Goal: Information Seeking & Learning: Learn about a topic

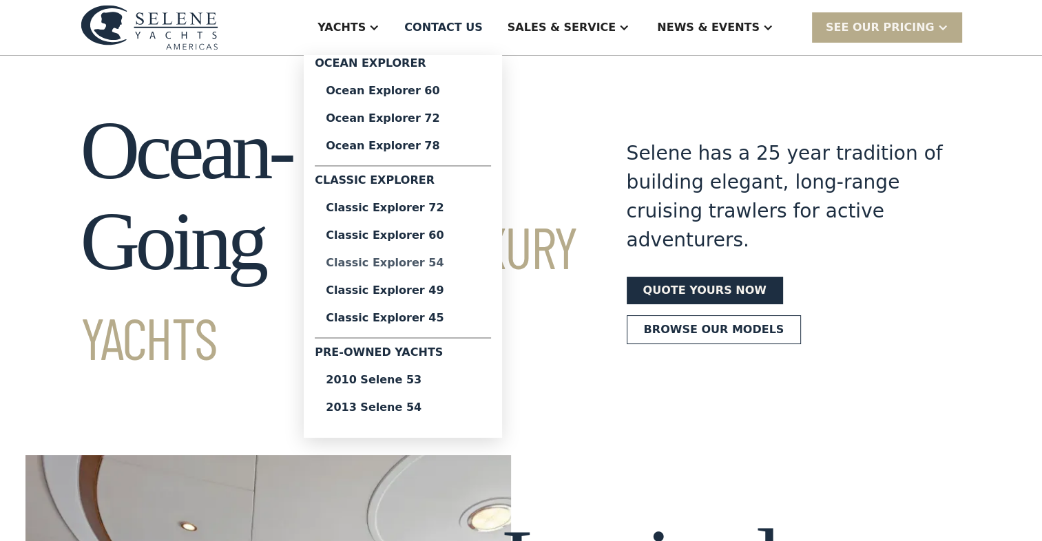
click at [450, 262] on div "Classic Explorer 54" at bounding box center [403, 263] width 154 height 11
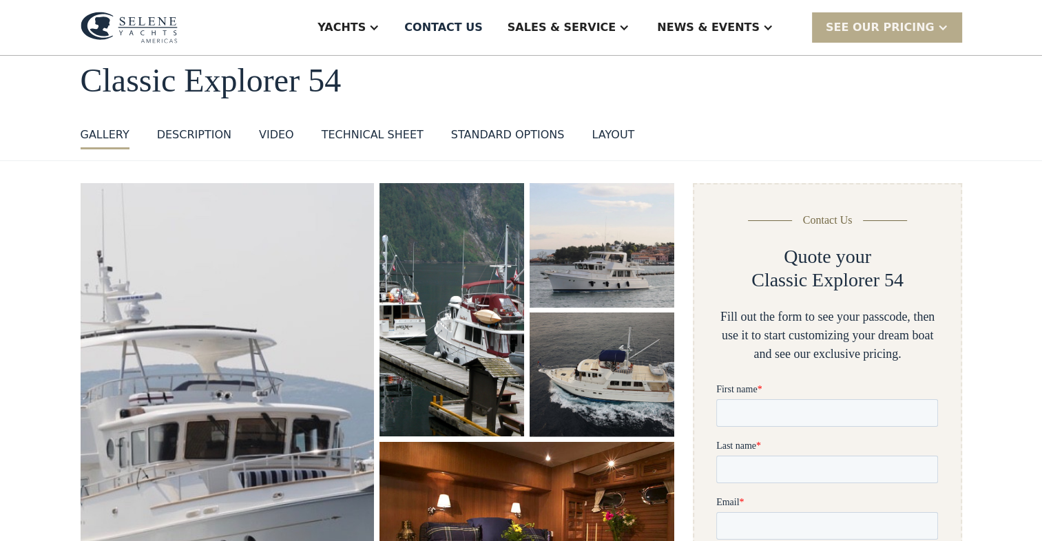
scroll to position [69, 0]
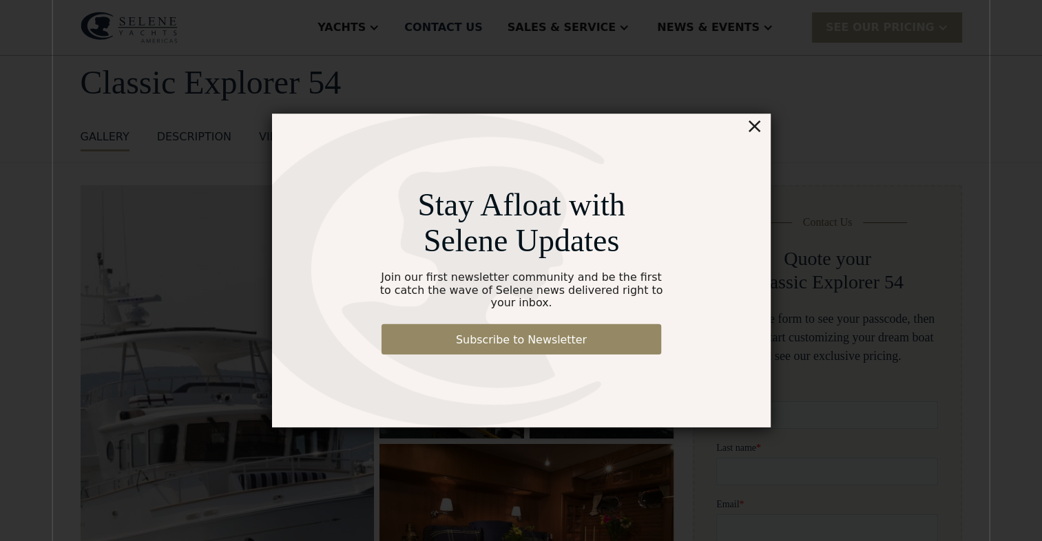
click at [785, 112] on div "×" at bounding box center [785, 107] width 20 height 28
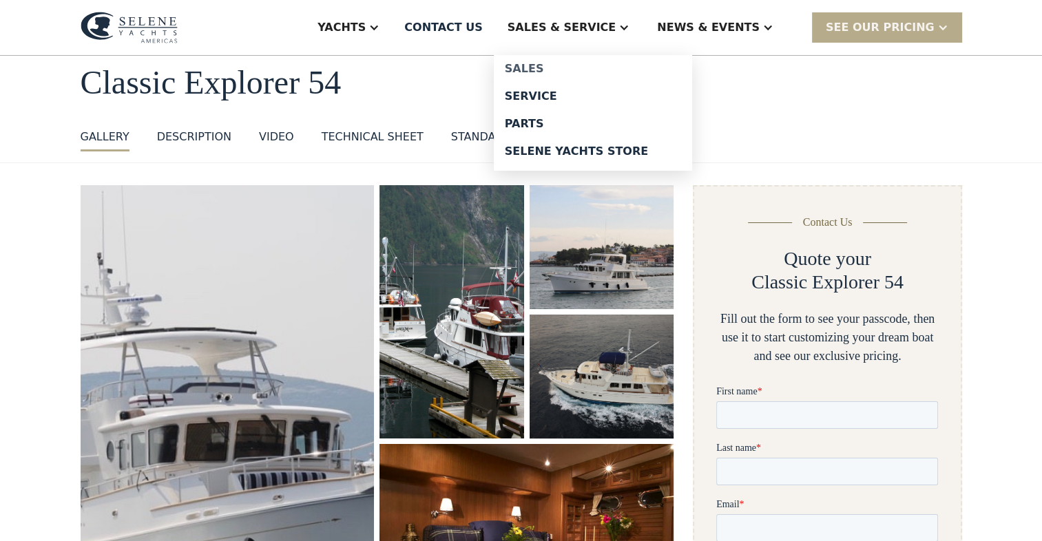
click at [582, 69] on div "Sales" at bounding box center [593, 68] width 176 height 11
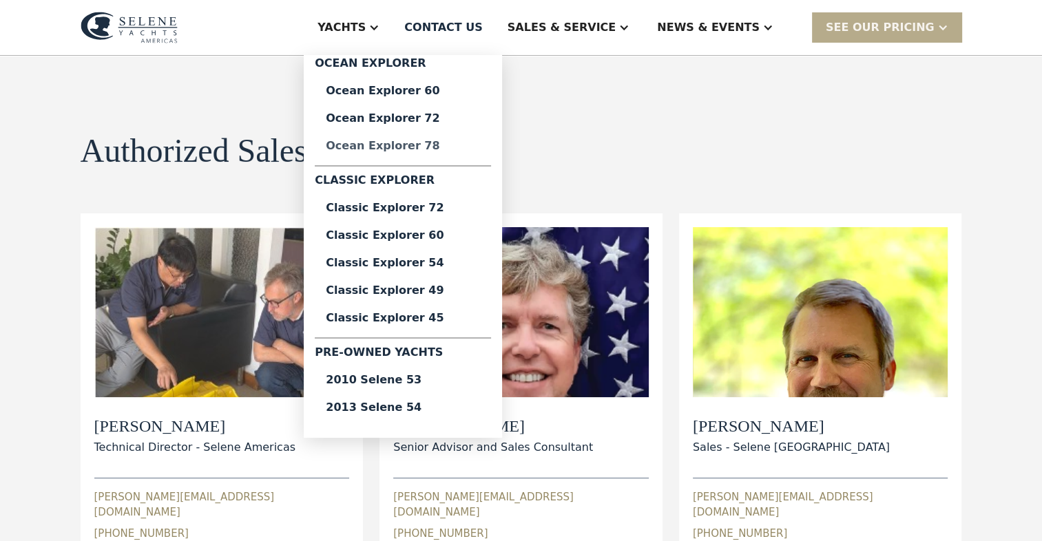
click at [451, 145] on div "Ocean Explorer 78" at bounding box center [403, 145] width 154 height 11
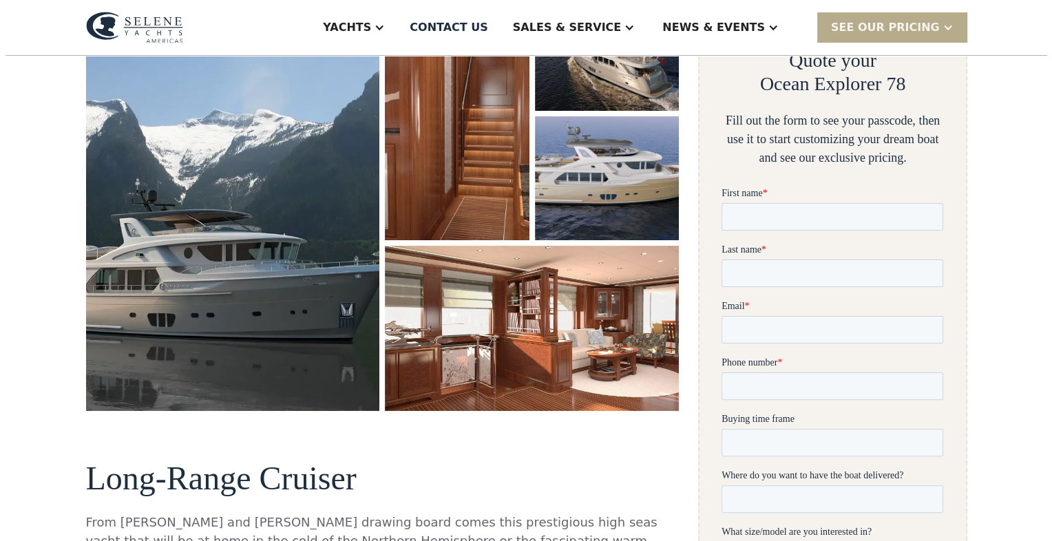
scroll to position [207, 0]
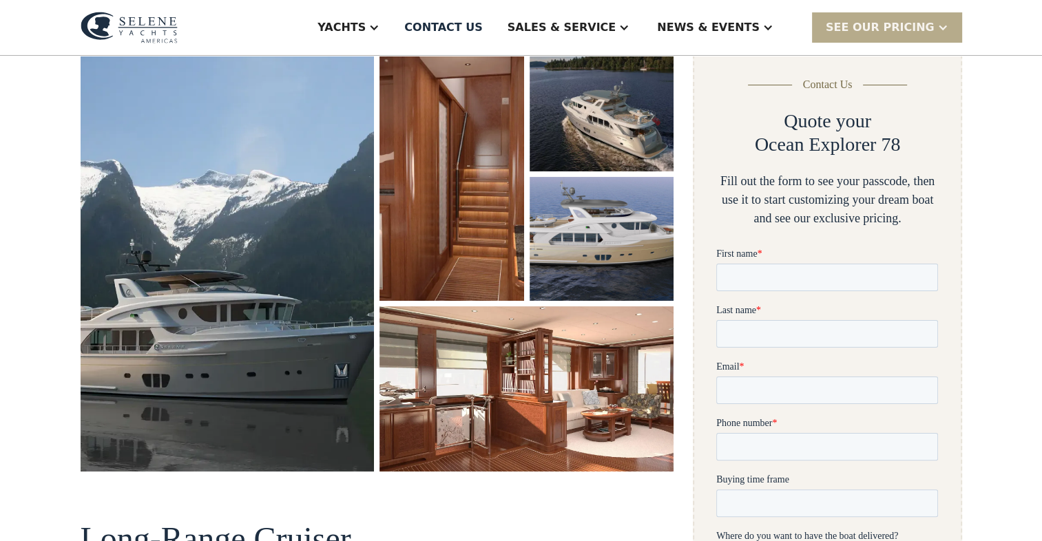
click at [253, 241] on img "open lightbox" at bounding box center [228, 259] width 294 height 423
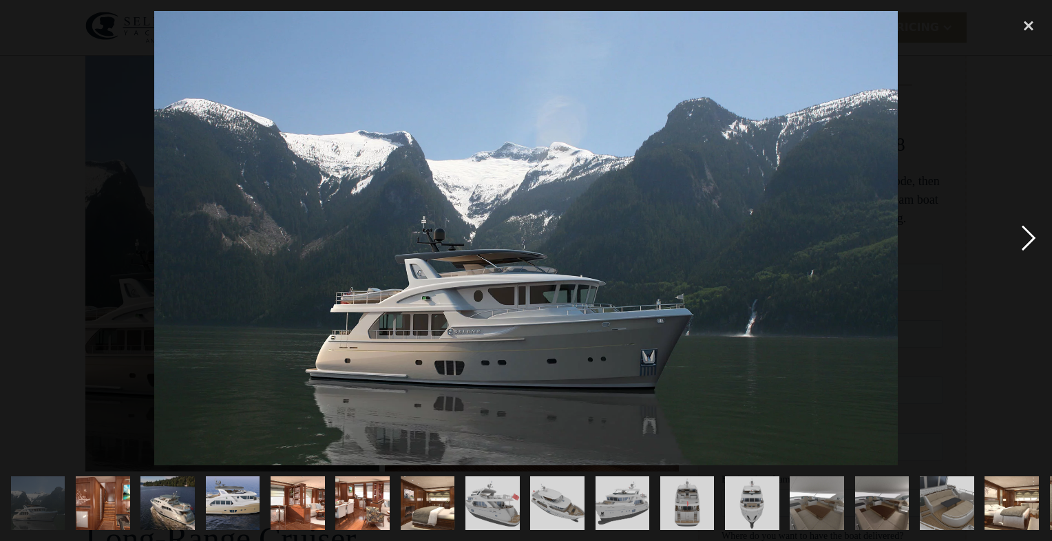
click at [1027, 239] on div "next image" at bounding box center [1028, 238] width 47 height 454
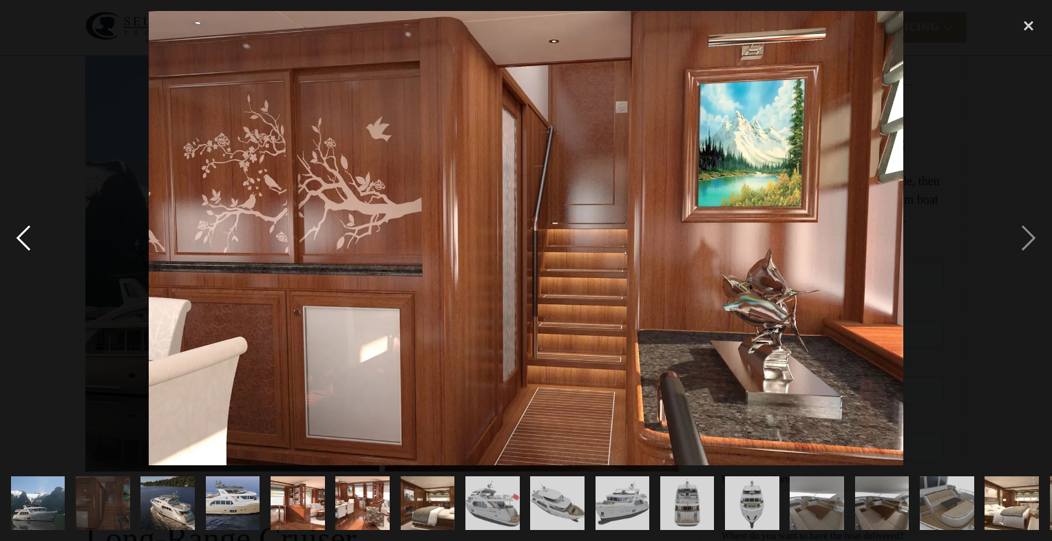
click at [28, 233] on div "previous image" at bounding box center [23, 238] width 47 height 454
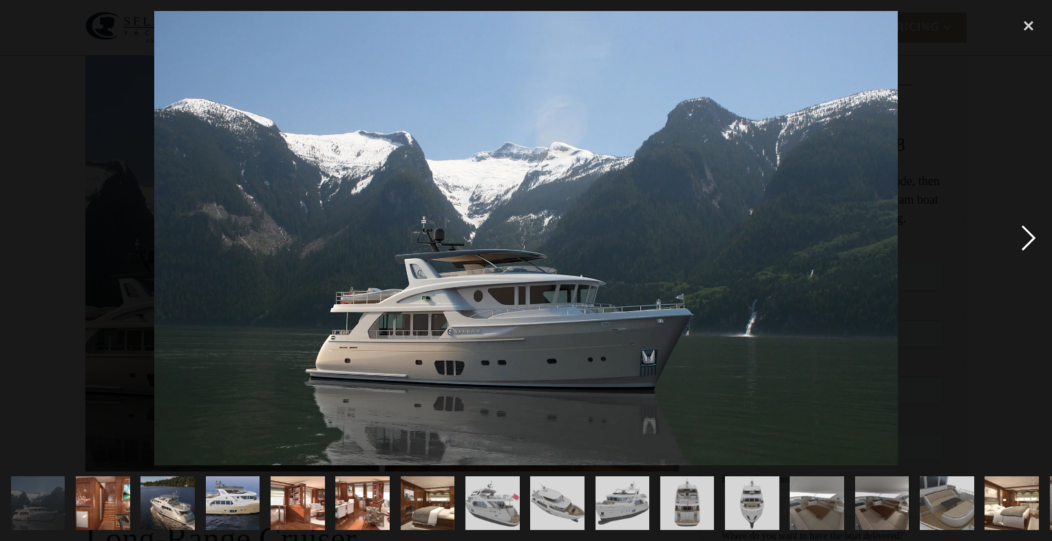
click at [1027, 239] on div "next image" at bounding box center [1028, 238] width 47 height 454
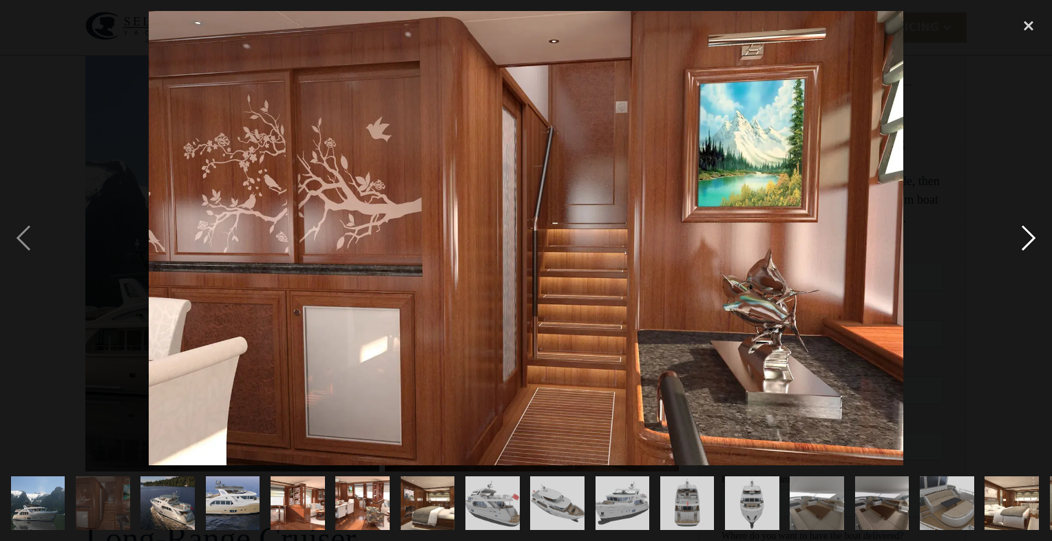
click at [1027, 239] on div "next image" at bounding box center [1028, 238] width 47 height 454
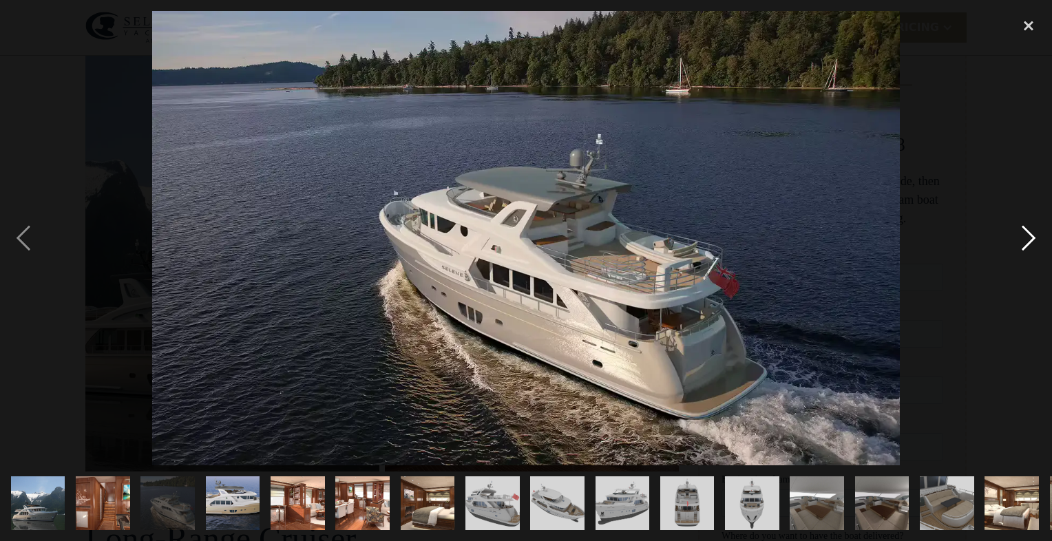
click at [1027, 239] on div "next image" at bounding box center [1028, 238] width 47 height 454
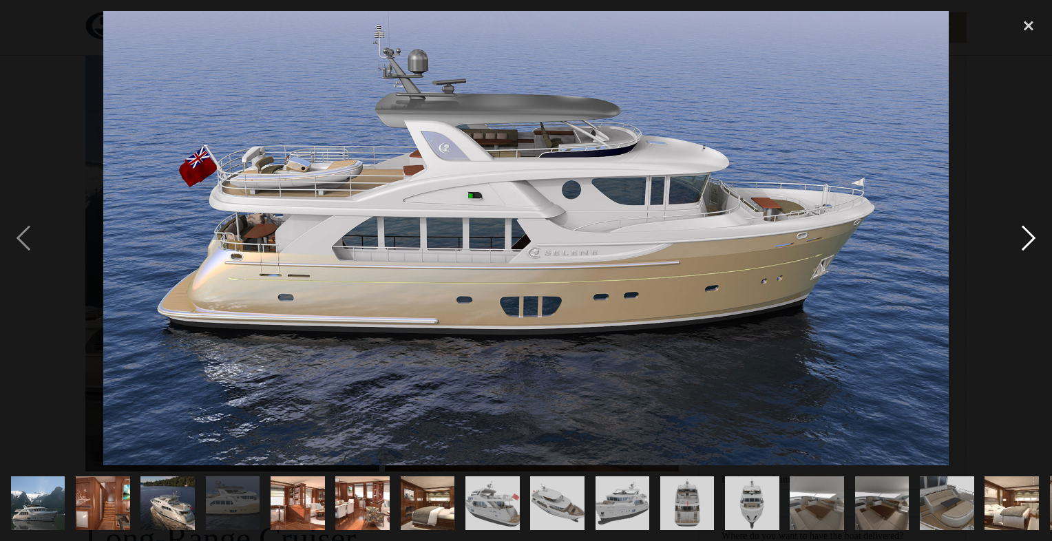
click at [1027, 239] on div "next image" at bounding box center [1028, 238] width 47 height 454
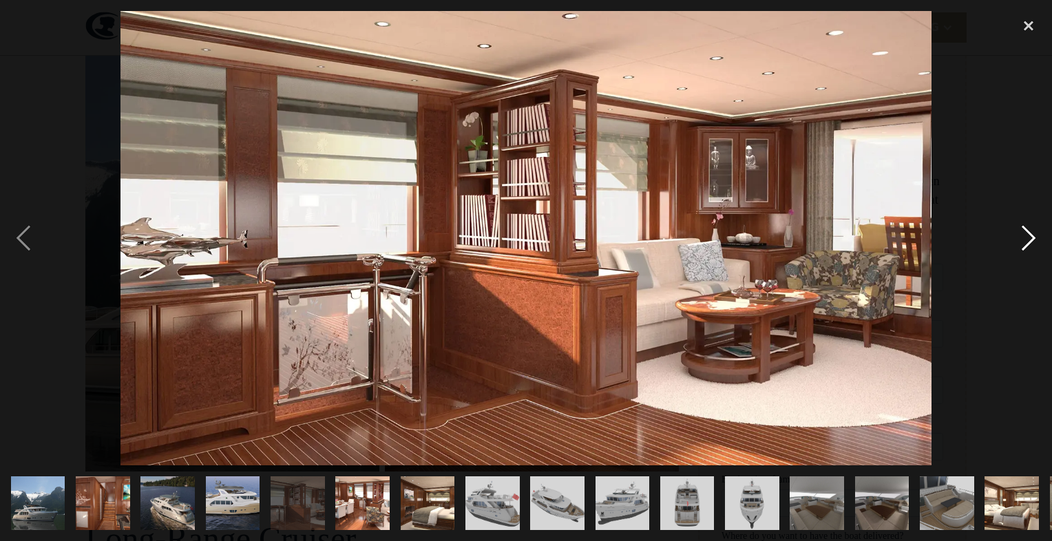
click at [1027, 239] on div "next image" at bounding box center [1028, 238] width 47 height 454
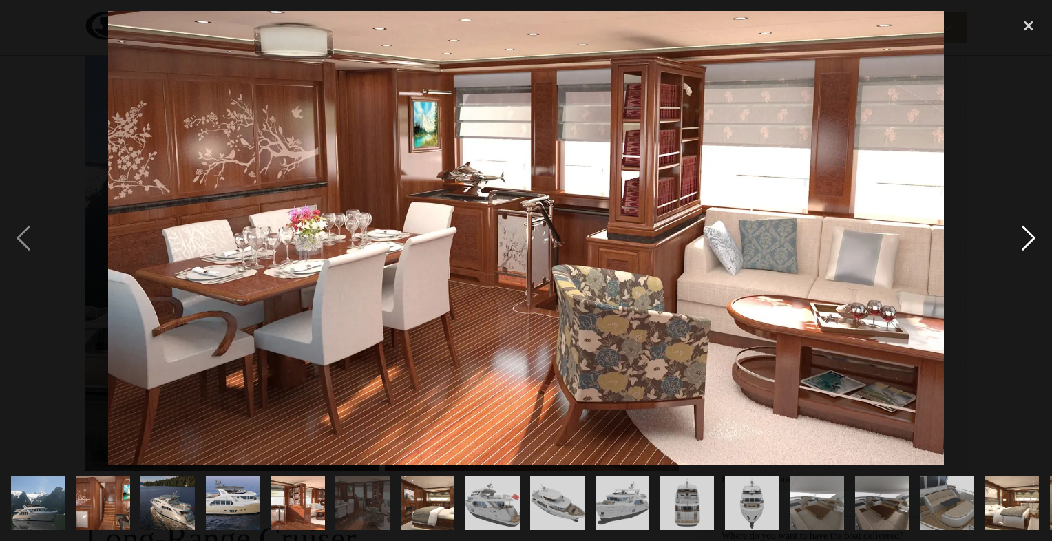
click at [1027, 239] on div "next image" at bounding box center [1028, 238] width 47 height 454
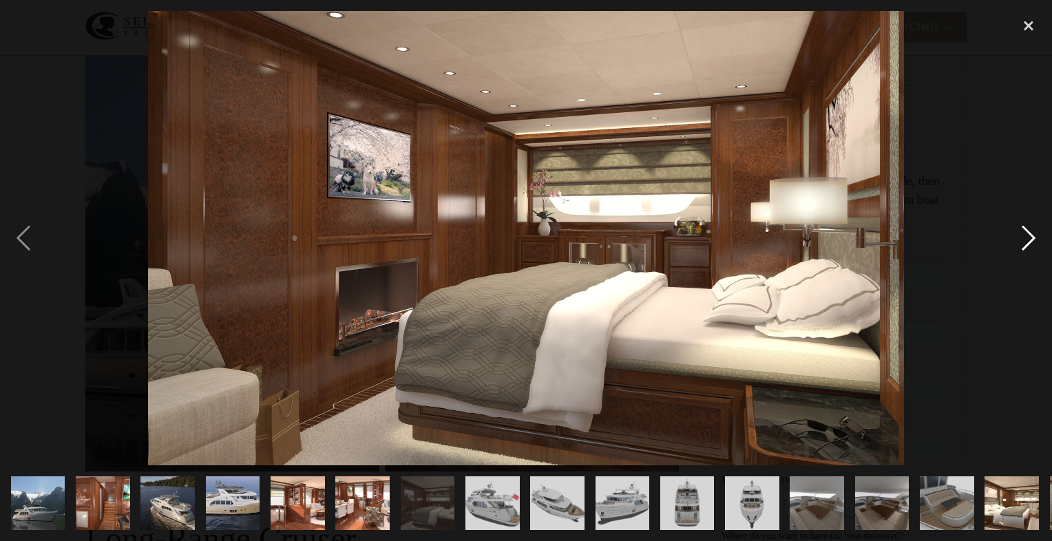
click at [1027, 239] on div "next image" at bounding box center [1028, 238] width 47 height 454
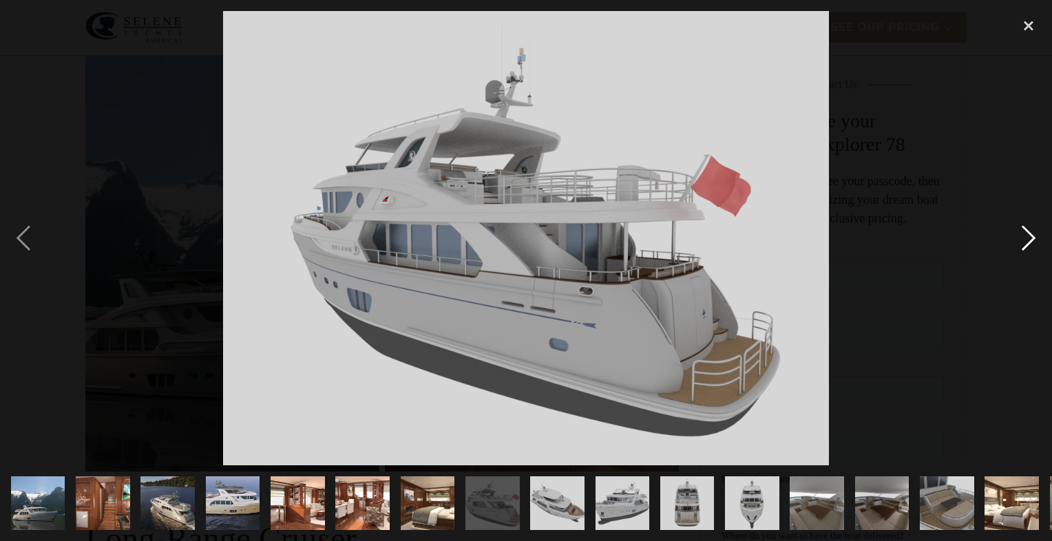
click at [1027, 239] on div "next image" at bounding box center [1028, 238] width 47 height 454
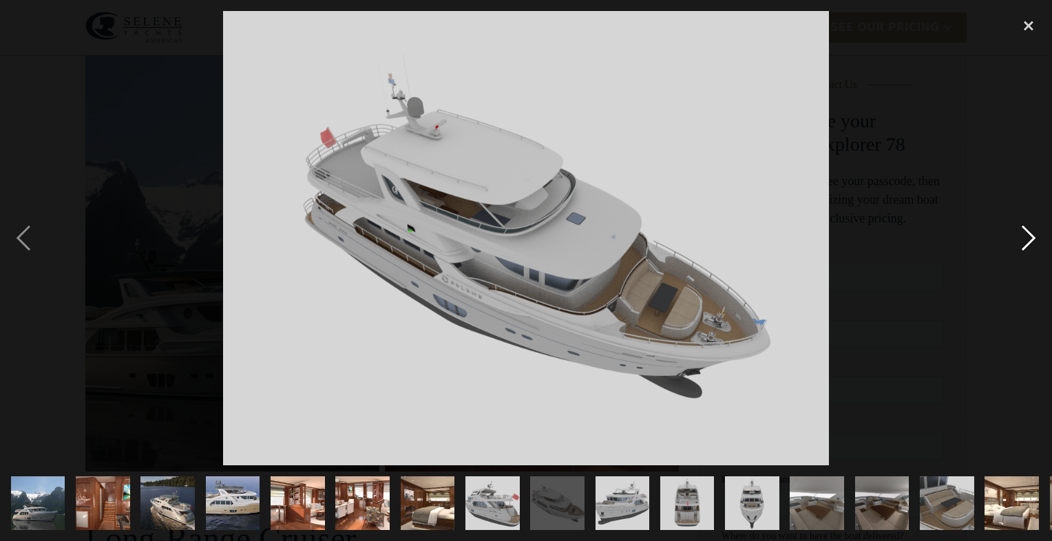
click at [1027, 239] on div "next image" at bounding box center [1028, 238] width 47 height 454
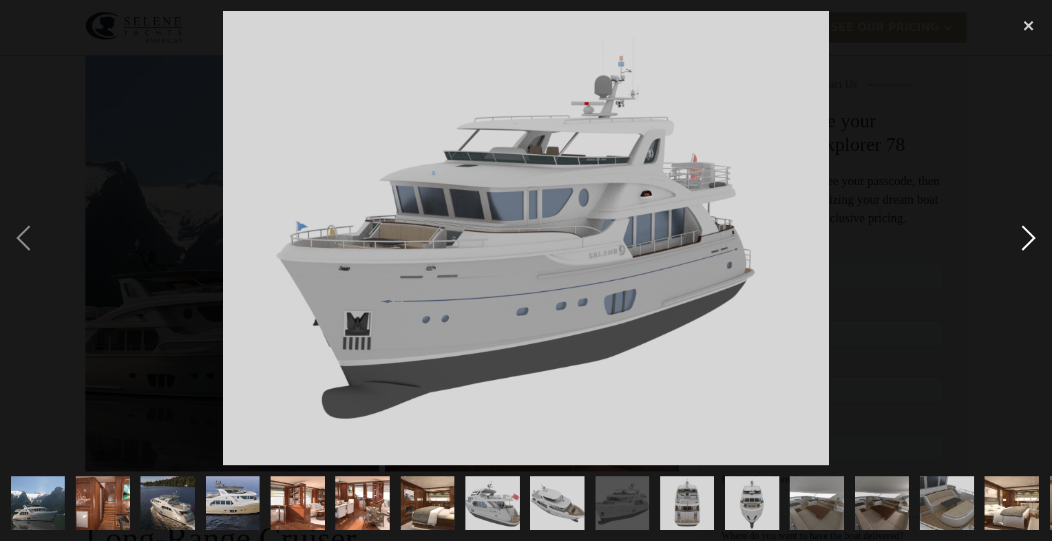
click at [1027, 239] on div "next image" at bounding box center [1028, 238] width 47 height 454
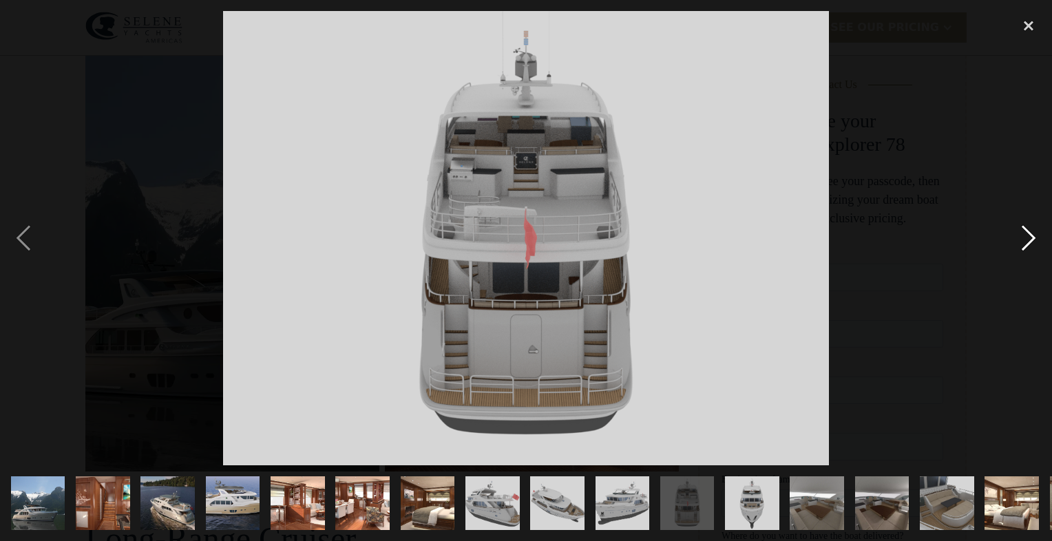
click at [1027, 239] on div "next image" at bounding box center [1028, 238] width 47 height 454
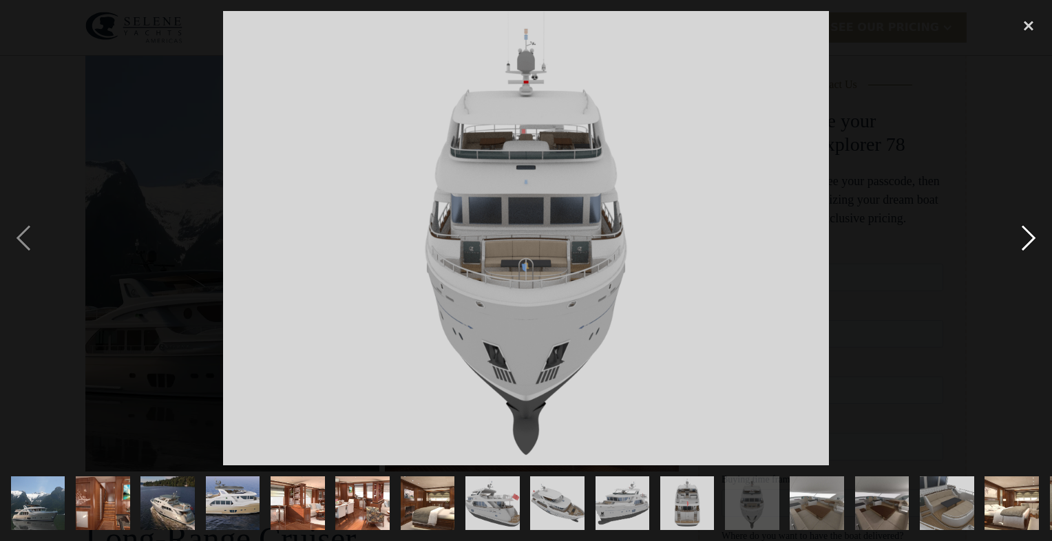
click at [1027, 239] on div "next image" at bounding box center [1028, 238] width 47 height 454
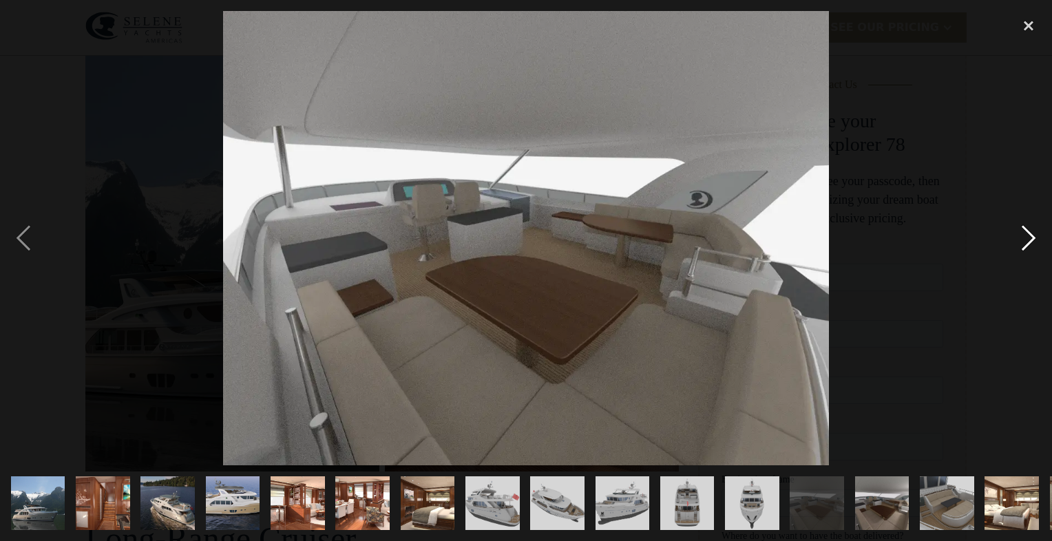
click at [1027, 239] on div "next image" at bounding box center [1028, 238] width 47 height 454
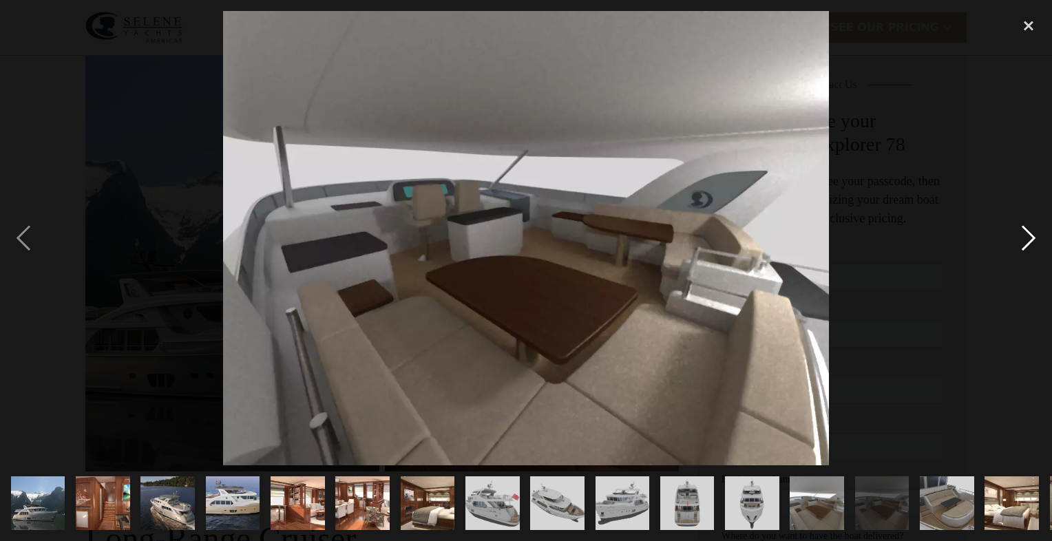
click at [1027, 239] on div "next image" at bounding box center [1028, 238] width 47 height 454
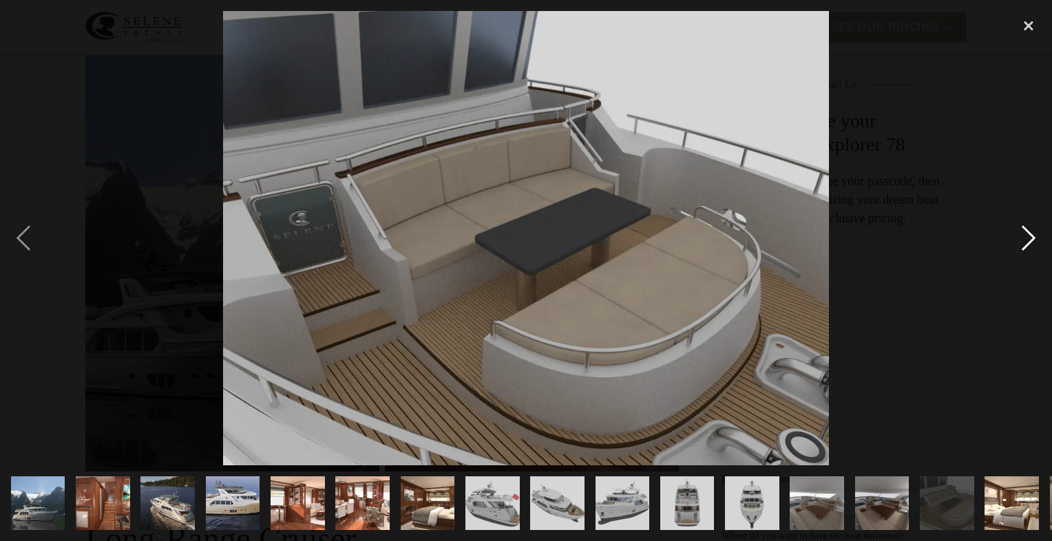
click at [1027, 239] on div "next image" at bounding box center [1028, 238] width 47 height 454
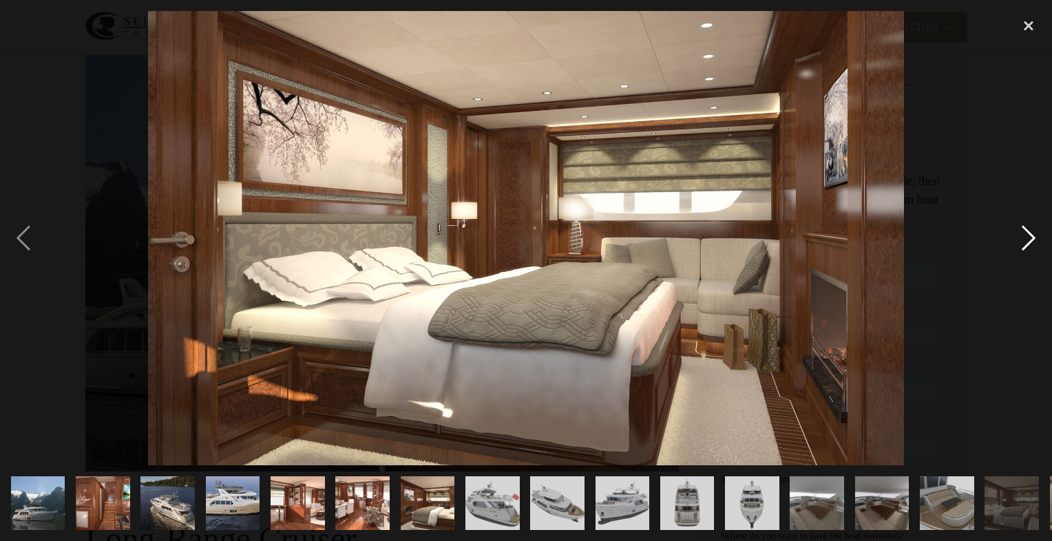
click at [1027, 239] on div "next image" at bounding box center [1028, 238] width 47 height 454
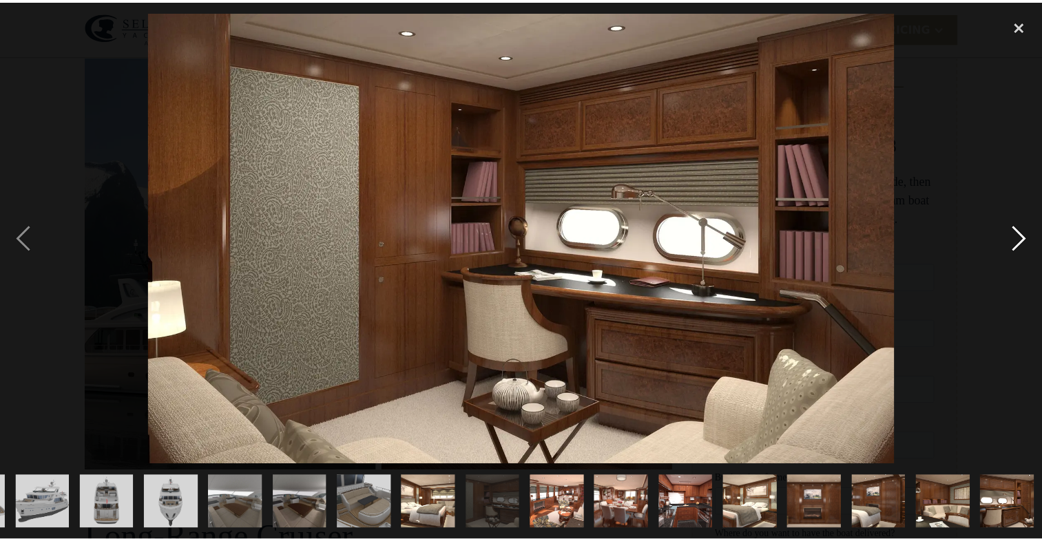
scroll to position [0, 581]
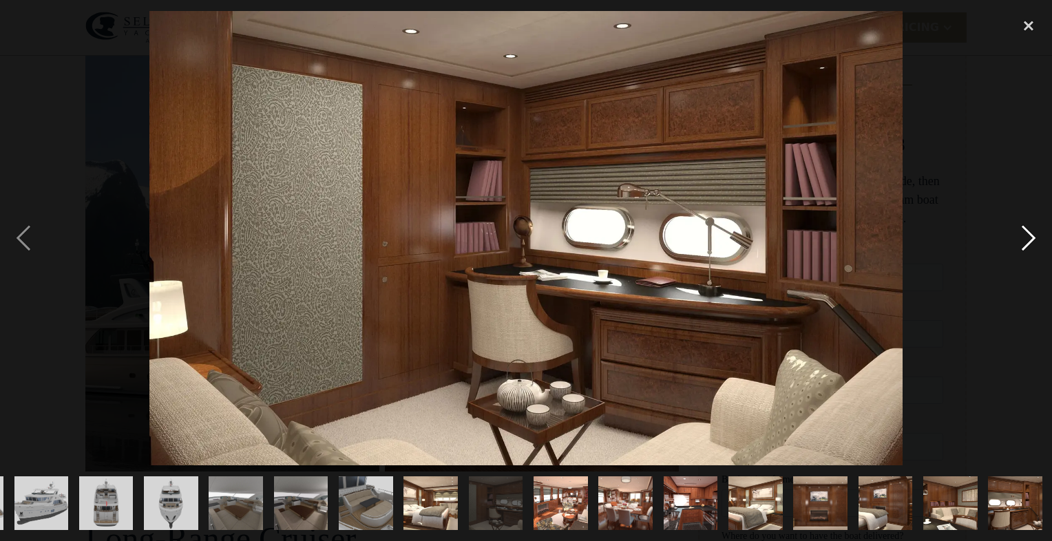
click at [1027, 239] on div "next image" at bounding box center [1028, 238] width 47 height 454
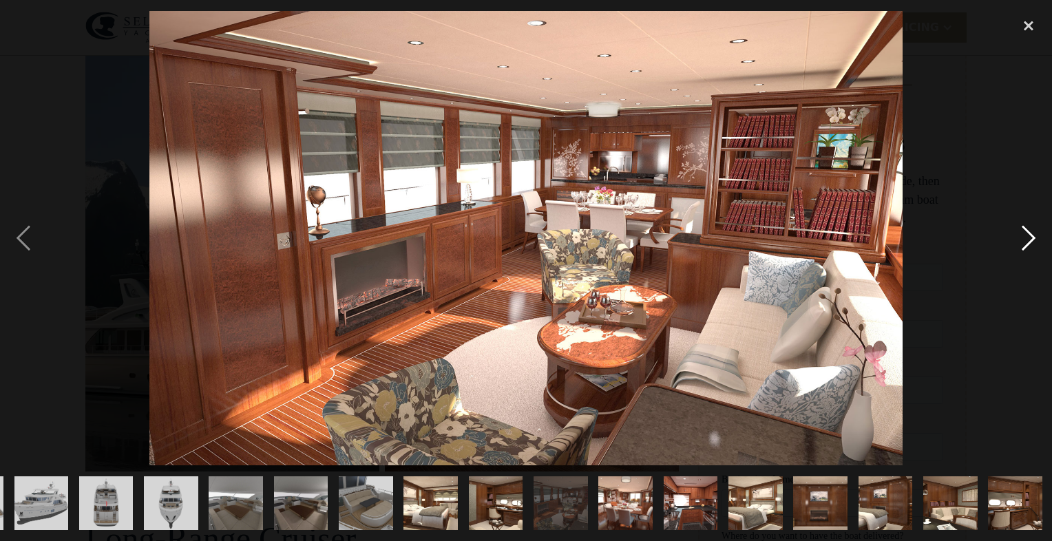
click at [1027, 239] on div "next image" at bounding box center [1028, 238] width 47 height 454
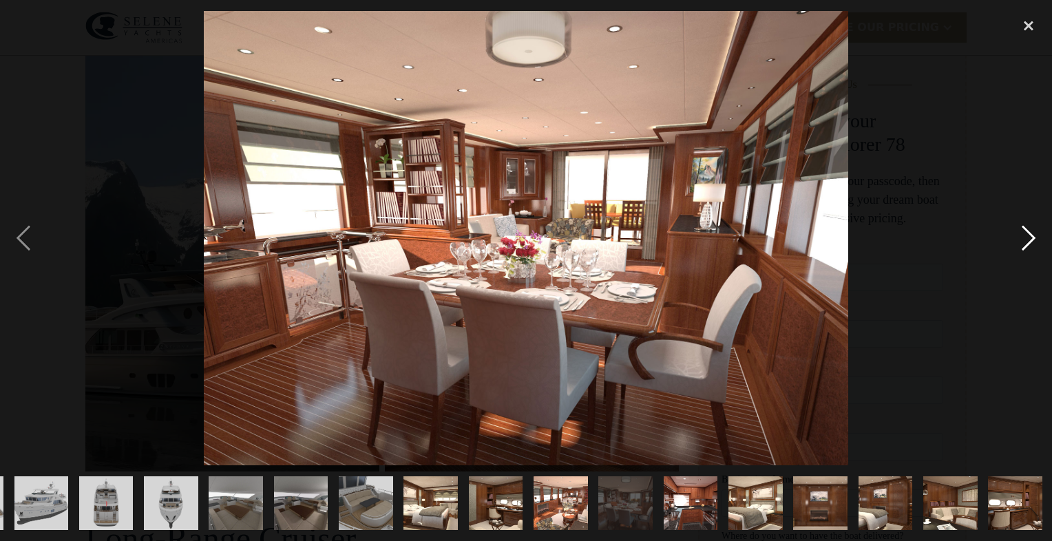
click at [1027, 239] on div "next image" at bounding box center [1028, 238] width 47 height 454
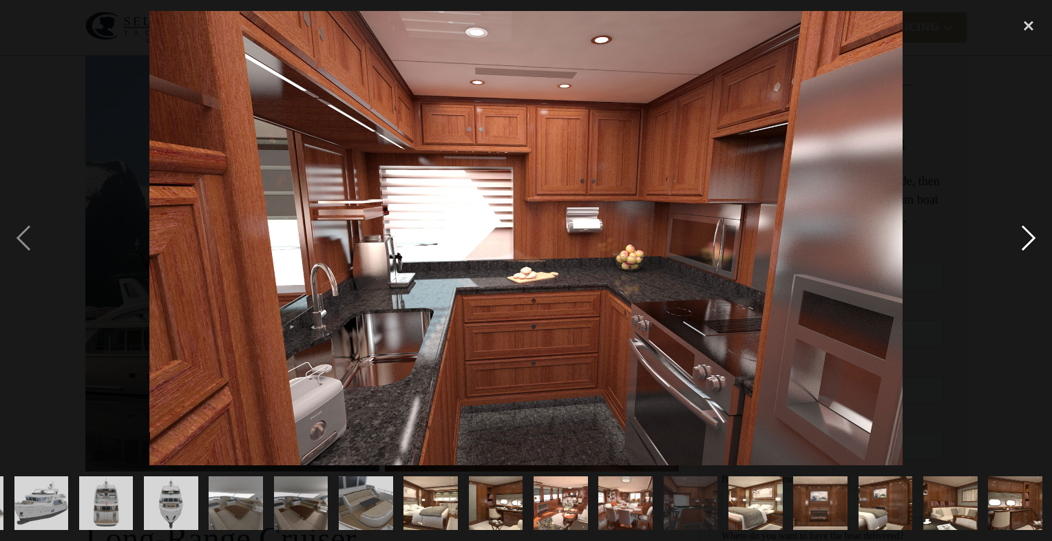
click at [1027, 239] on div "next image" at bounding box center [1028, 238] width 47 height 454
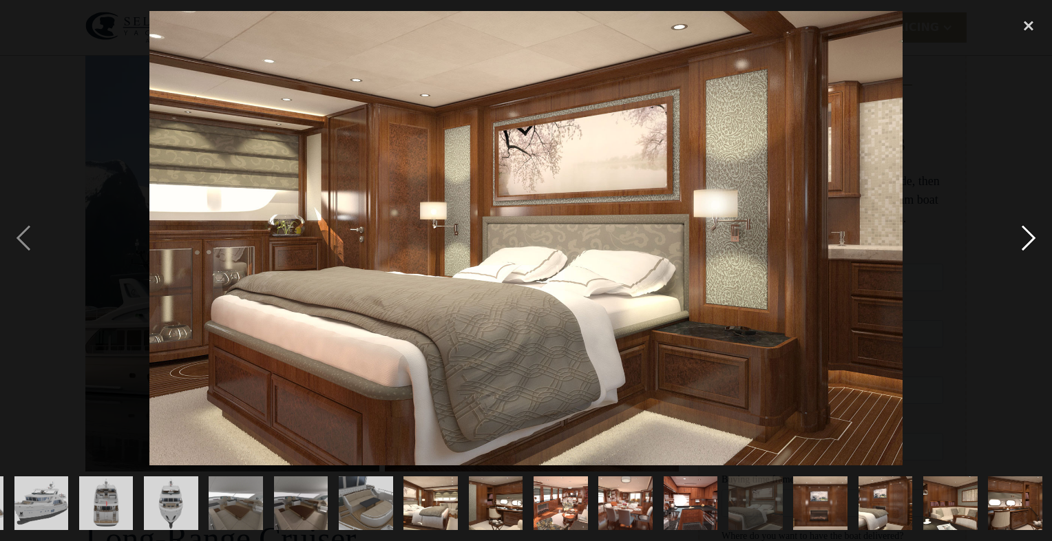
click at [1027, 239] on div "next image" at bounding box center [1028, 238] width 47 height 454
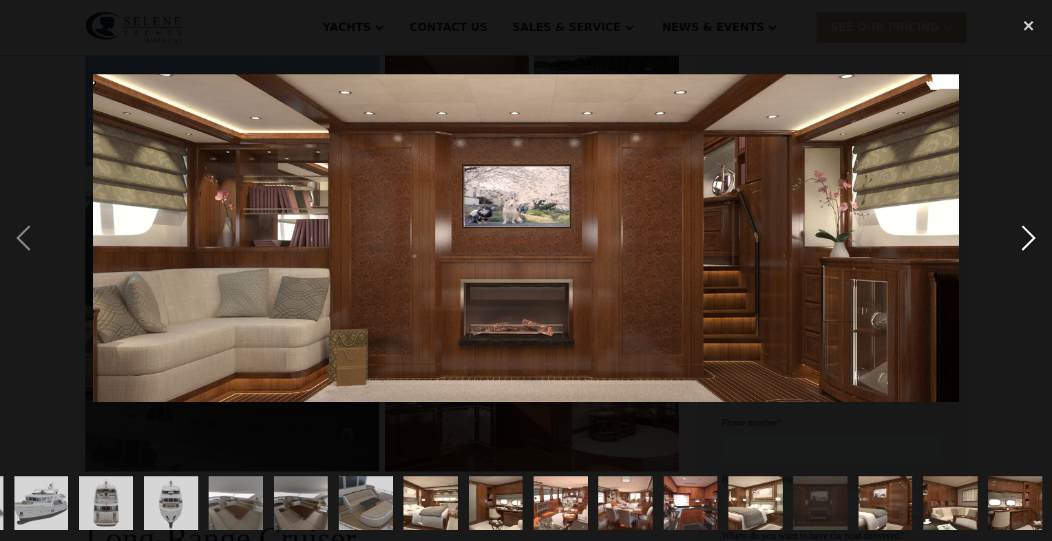
click at [1027, 239] on div "next image" at bounding box center [1028, 238] width 47 height 454
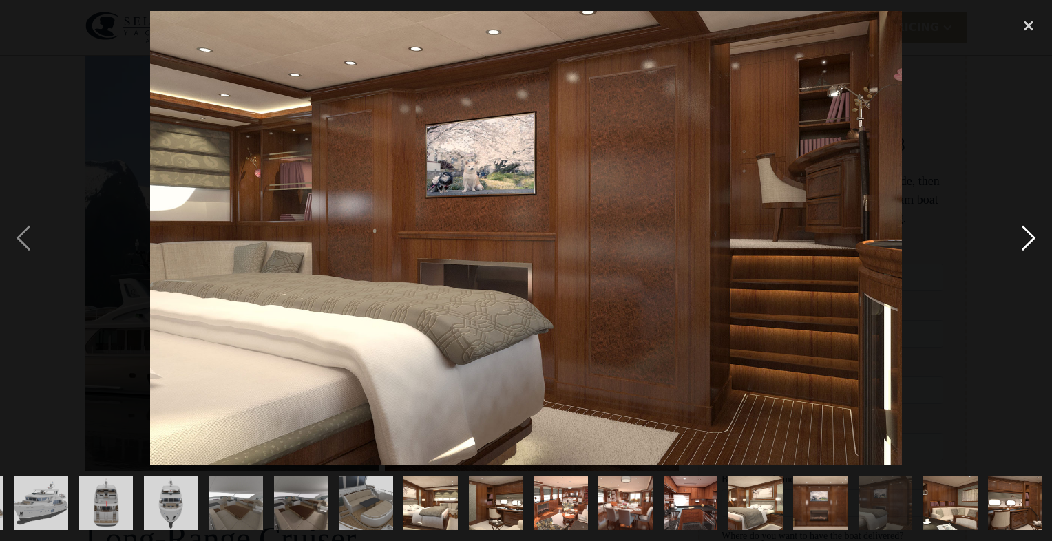
click at [1027, 239] on div "next image" at bounding box center [1028, 238] width 47 height 454
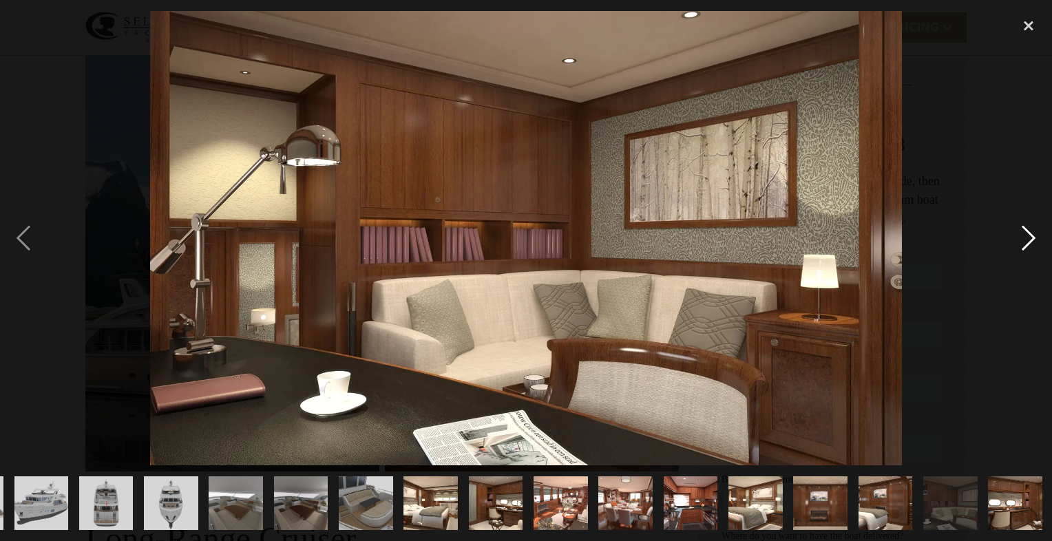
click at [1027, 239] on div "next image" at bounding box center [1028, 238] width 47 height 454
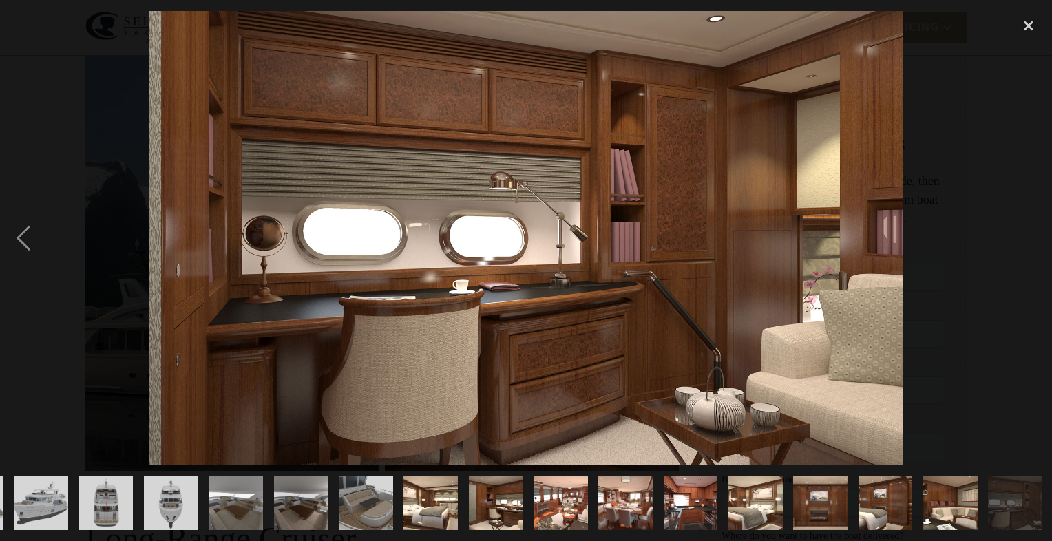
click at [1027, 239] on div "next image" at bounding box center [1028, 238] width 47 height 454
click at [1027, 21] on div "close lightbox" at bounding box center [1028, 26] width 47 height 30
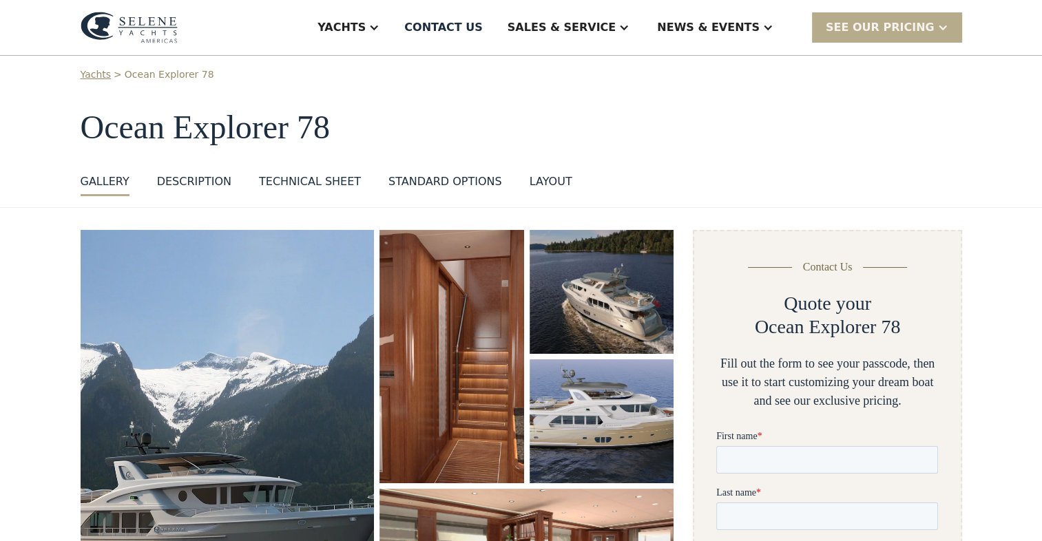
scroll to position [0, 0]
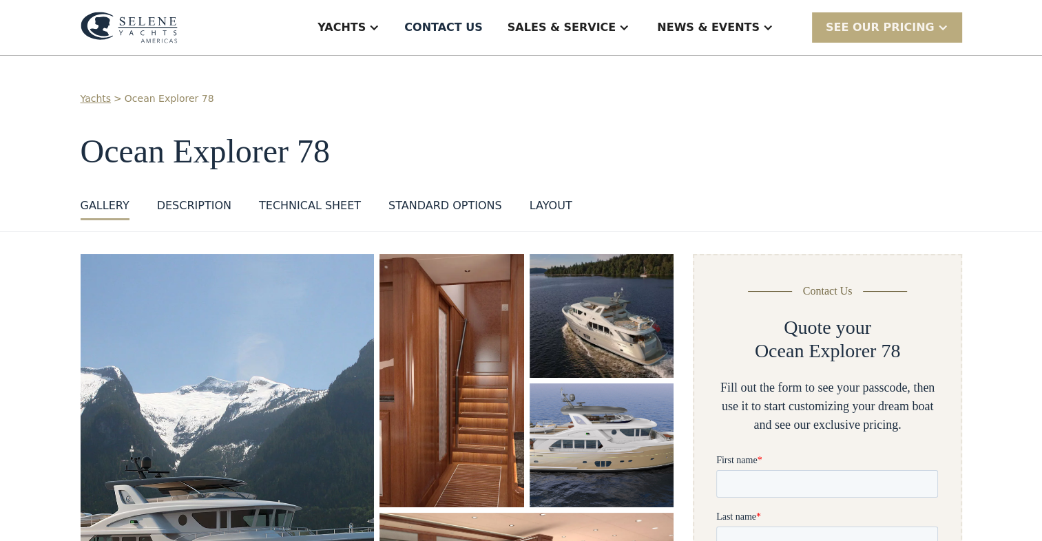
click at [901, 30] on div "SEE Our Pricing" at bounding box center [880, 27] width 109 height 17
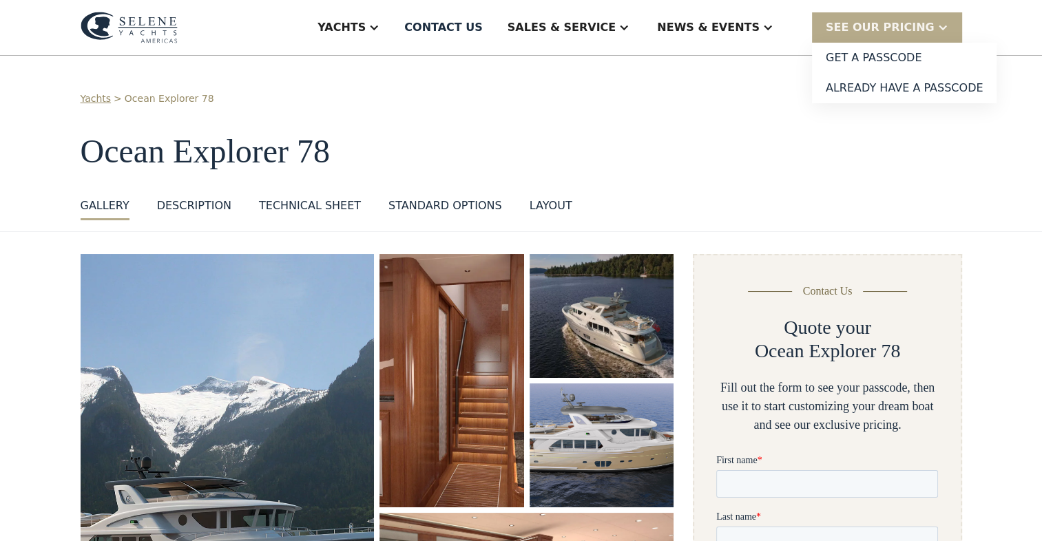
click at [761, 98] on div "Yachts > Ocean Explorer 78" at bounding box center [521, 99] width 881 height 14
click at [483, 29] on div "Contact US" at bounding box center [443, 27] width 78 height 17
